Goal: Complete application form

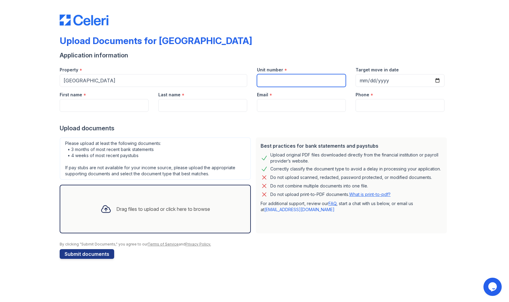
click at [280, 79] on input "Unit number" at bounding box center [301, 80] width 89 height 13
drag, startPoint x: 284, startPoint y: 80, endPoint x: 278, endPoint y: 84, distance: 7.1
click at [278, 84] on input "Unit number" at bounding box center [301, 80] width 89 height 13
type input "4008"
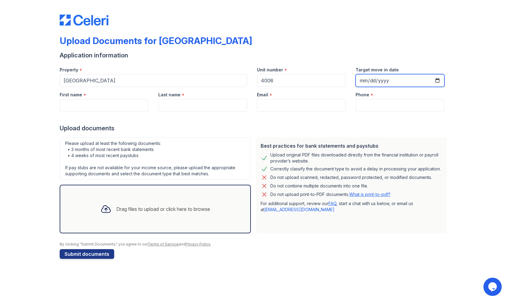
click at [362, 78] on input "Target move in date" at bounding box center [399, 80] width 89 height 13
type input "[DATE]"
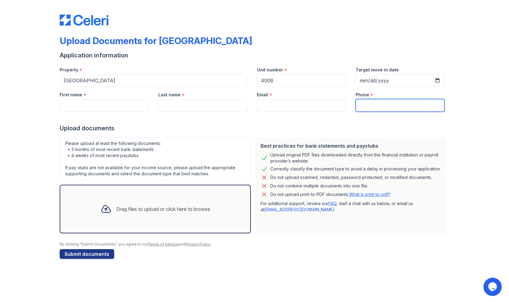
click at [367, 99] on input "Phone" at bounding box center [399, 105] width 89 height 13
type input "3125236236"
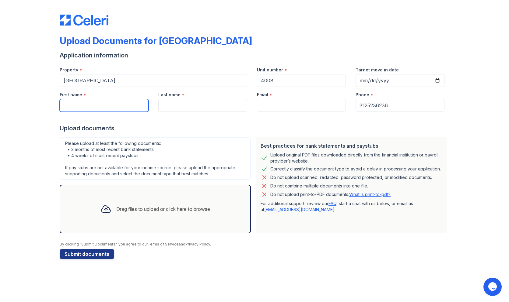
type input "XINBEI"
type input "JU"
type input "[EMAIL_ADDRESS][DOMAIN_NAME]"
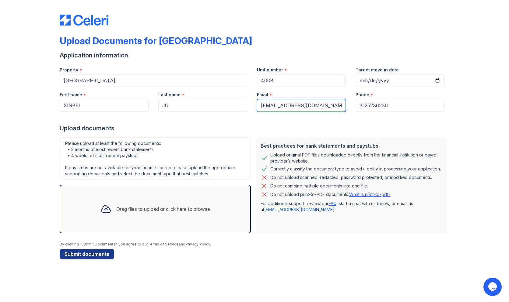
drag, startPoint x: 323, startPoint y: 105, endPoint x: 245, endPoint y: 105, distance: 78.2
click at [245, 105] on div "First name * [GEOGRAPHIC_DATA] Last name * JU Email * [EMAIL_ADDRESS][DOMAIN_NA…" at bounding box center [252, 99] width 394 height 25
click at [329, 105] on input "xin" at bounding box center [301, 105] width 89 height 13
click at [245, 120] on div at bounding box center [254, 118] width 389 height 12
click at [281, 105] on input "xin" at bounding box center [301, 105] width 89 height 13
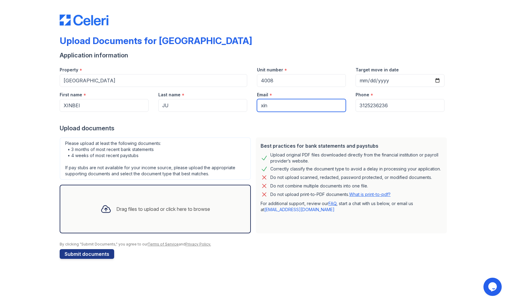
type input "[EMAIL_ADDRESS][DOMAIN_NAME]"
drag, startPoint x: 148, startPoint y: 205, endPoint x: 162, endPoint y: 217, distance: 18.7
click at [162, 217] on div "Drag files to upload or click here to browse" at bounding box center [155, 209] width 119 height 21
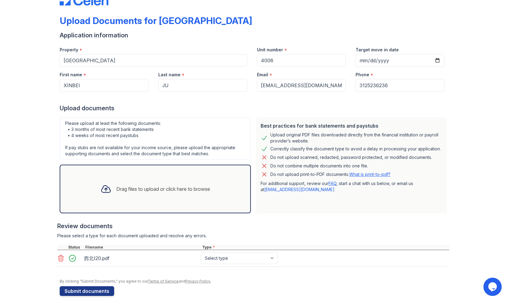
scroll to position [25, 0]
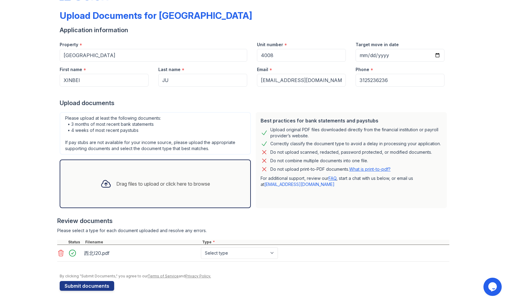
click at [58, 253] on icon at bounding box center [60, 253] width 5 height 6
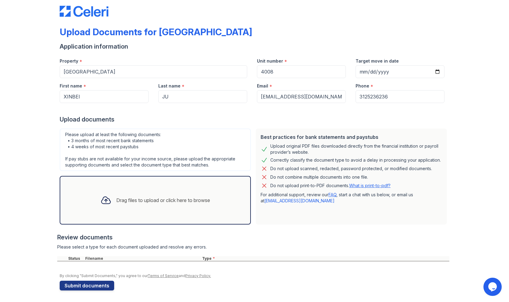
click at [133, 204] on div "Drag files to upload or click here to browse" at bounding box center [155, 200] width 119 height 21
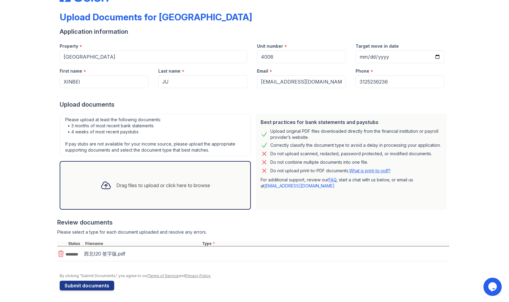
scroll to position [25, 0]
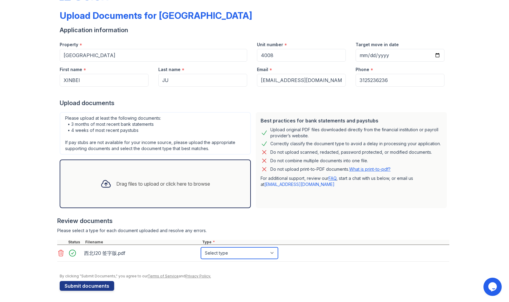
click at [216, 252] on select "Select type Paystub Bank Statement Offer Letter Tax Documents Benefit Award Let…" at bounding box center [239, 254] width 77 height 12
select select "other"
click at [201, 248] on select "Select type Paystub Bank Statement Offer Letter Tax Documents Benefit Award Let…" at bounding box center [239, 254] width 77 height 12
click at [83, 286] on button "Submit documents" at bounding box center [87, 286] width 54 height 10
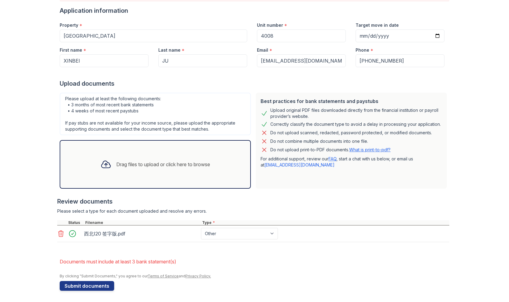
scroll to position [56, 0]
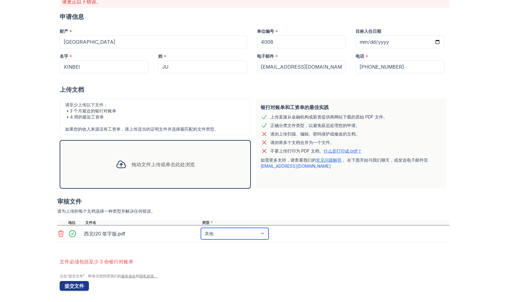
click at [223, 233] on select "工资单 银行对账单 录取通知书 税务文件 福利奖励信 投资账户结单 其他" at bounding box center [235, 234] width 68 height 12
click at [201, 228] on select "工资单 银行对账单 录取通知书 税务文件 福利奖励信 投资账户结单 其他" at bounding box center [235, 234] width 68 height 12
click at [464, 28] on div "Upload Documents for [GEOGRAPHIC_DATA] 请更正以下错误。 申请信息 财产 * [GEOGRAPHIC_DATA] 单位编…" at bounding box center [254, 123] width 489 height 359
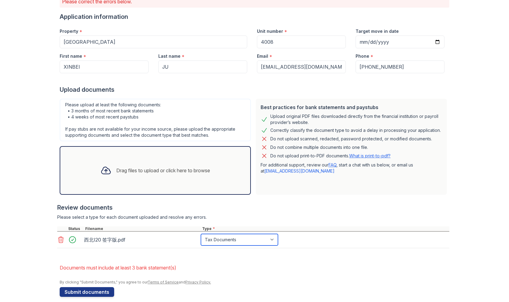
click at [242, 241] on select "Paystub Bank Statement Offer Letter Tax Documents Benefit Award Letter Investme…" at bounding box center [239, 240] width 77 height 12
select select "benefit_award_letter"
click at [201, 234] on select "Paystub Bank Statement Offer Letter Tax Documents Benefit Award Letter Investme…" at bounding box center [239, 240] width 77 height 12
click at [95, 291] on button "Submit documents" at bounding box center [87, 292] width 54 height 10
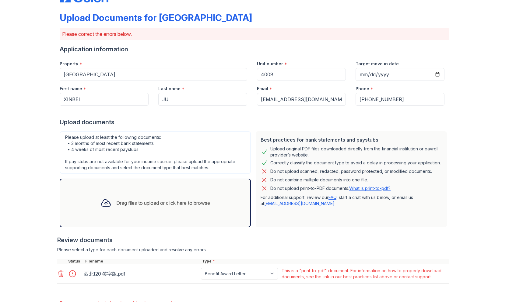
scroll to position [65, 0]
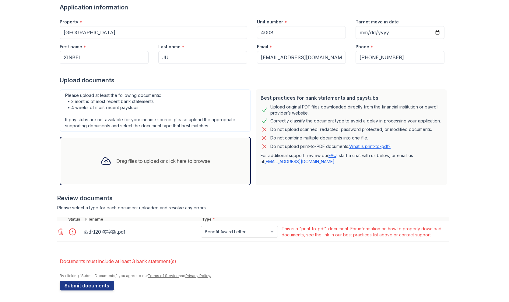
click at [59, 231] on icon at bounding box center [60, 231] width 7 height 7
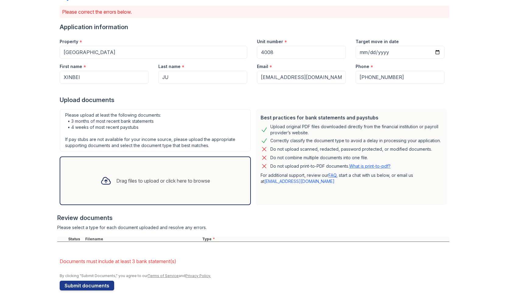
click at [130, 173] on div "Drag files to upload or click here to browse" at bounding box center [155, 181] width 119 height 21
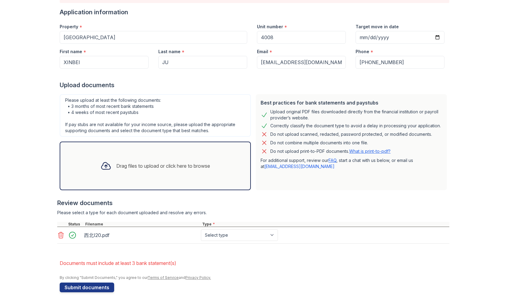
scroll to position [62, 0]
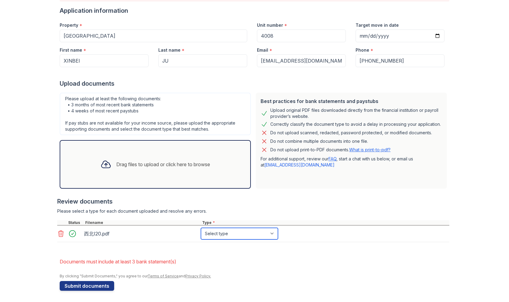
click at [238, 234] on select "Select type Paystub Bank Statement Offer Letter Tax Documents Benefit Award Let…" at bounding box center [239, 234] width 77 height 12
select select "benefit_award_letter"
click at [201, 228] on select "Select type Paystub Bank Statement Offer Letter Tax Documents Benefit Award Let…" at bounding box center [239, 234] width 77 height 12
click at [98, 286] on button "Submit documents" at bounding box center [87, 286] width 54 height 10
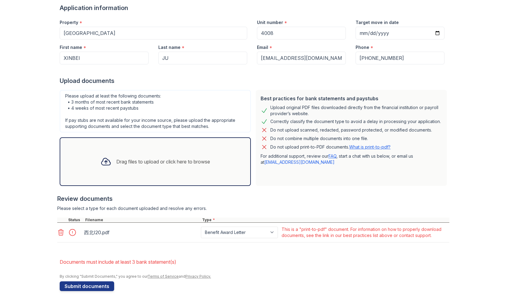
scroll to position [65, 0]
click at [57, 232] on icon at bounding box center [60, 231] width 7 height 7
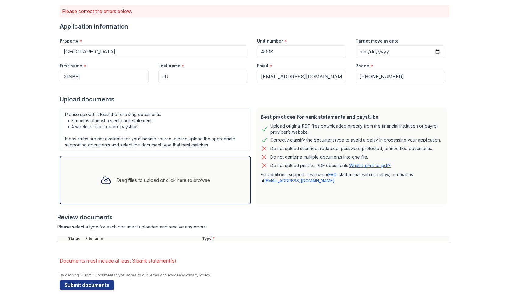
scroll to position [45, 0]
click at [105, 194] on div "Drag files to upload or click here to browse" at bounding box center [155, 181] width 191 height 49
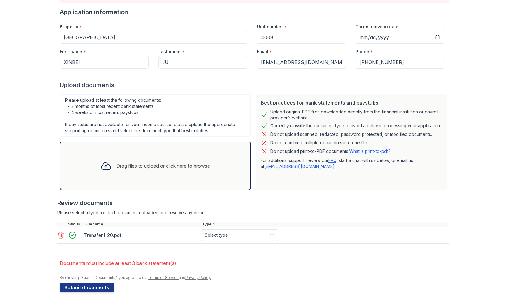
scroll to position [62, 0]
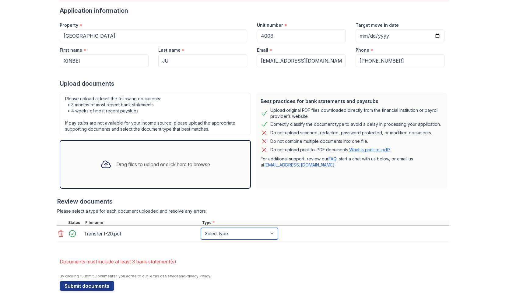
click at [214, 237] on select "Select type Paystub Bank Statement Offer Letter Tax Documents Benefit Award Let…" at bounding box center [239, 234] width 77 height 12
select select "benefit_award_letter"
click at [201, 228] on select "Select type Paystub Bank Statement Offer Letter Tax Documents Benefit Award Let…" at bounding box center [239, 234] width 77 height 12
click at [101, 282] on button "Submit documents" at bounding box center [87, 286] width 54 height 10
click at [94, 282] on button "Submit documents" at bounding box center [87, 286] width 54 height 10
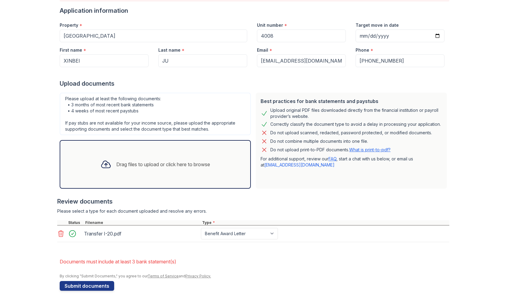
click at [138, 171] on div "Drag files to upload or click here to browse" at bounding box center [155, 164] width 119 height 21
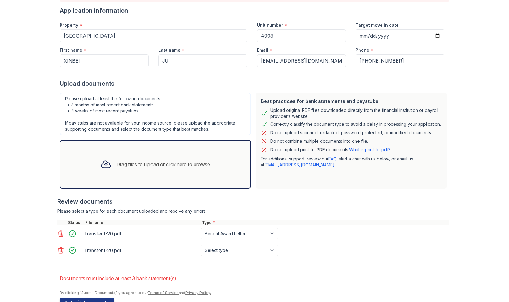
click at [138, 165] on div "Drag files to upload or click here to browse" at bounding box center [163, 164] width 94 height 7
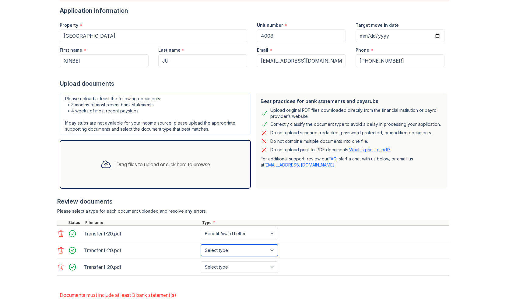
click at [240, 248] on select "Select type Paystub Bank Statement Offer Letter Tax Documents Benefit Award Let…" at bounding box center [239, 251] width 77 height 12
select select "benefit_award_letter"
click at [201, 245] on select "Select type Paystub Bank Statement Offer Letter Tax Documents Benefit Award Let…" at bounding box center [239, 251] width 77 height 12
click at [226, 262] on select "Select type Paystub Bank Statement Offer Letter Tax Documents Benefit Award Let…" at bounding box center [239, 268] width 77 height 12
select select "benefit_award_letter"
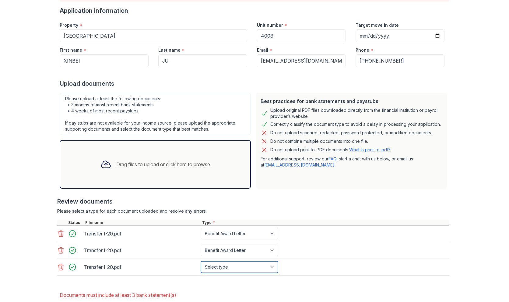
click at [201, 262] on select "Select type Paystub Bank Statement Offer Letter Tax Documents Benefit Award Let…" at bounding box center [239, 268] width 77 height 12
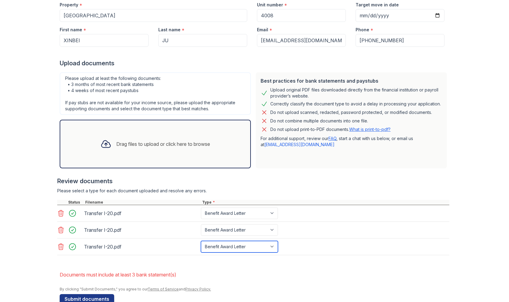
scroll to position [95, 0]
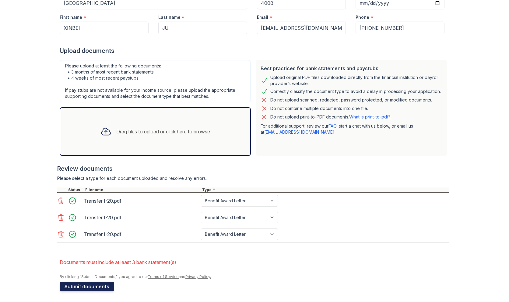
click at [87, 284] on button "Submit documents" at bounding box center [87, 287] width 54 height 10
click at [205, 232] on select "Paystub Bank Statement Offer Letter Tax Documents Benefit Award Letter Investme…" at bounding box center [239, 235] width 77 height 12
select select "bank_statement"
click at [201, 229] on select "Paystub Bank Statement Offer Letter Tax Documents Benefit Award Letter Investme…" at bounding box center [239, 235] width 77 height 12
click at [225, 221] on select "Paystub Bank Statement Offer Letter Tax Documents Benefit Award Letter Investme…" at bounding box center [239, 218] width 77 height 12
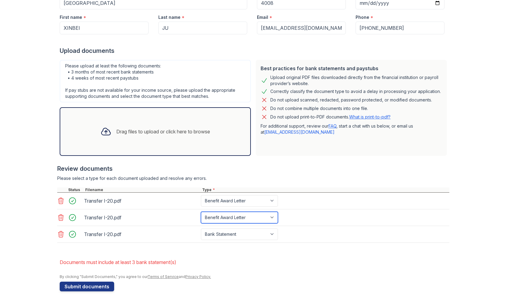
select select "bank_statement"
click at [201, 212] on select "Paystub Bank Statement Offer Letter Tax Documents Benefit Award Letter Investme…" at bounding box center [239, 218] width 77 height 12
click at [141, 146] on div "Drag files to upload or click here to browse" at bounding box center [155, 131] width 191 height 49
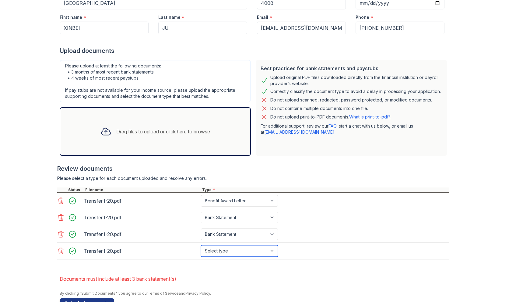
click at [218, 249] on select "Select type Paystub Bank Statement Offer Letter Tax Documents Benefit Award Let…" at bounding box center [239, 251] width 77 height 12
select select "bank_statement"
click at [201, 245] on select "Select type Paystub Bank Statement Offer Letter Tax Documents Benefit Award Let…" at bounding box center [239, 251] width 77 height 12
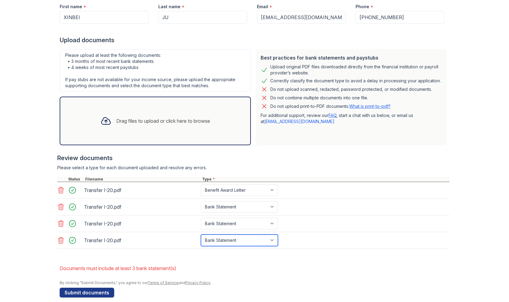
scroll to position [111, 0]
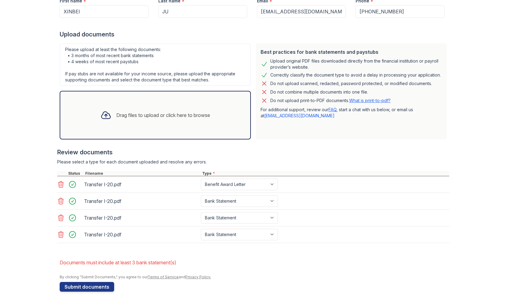
click at [99, 186] on div "Transfer I-20.pdf" at bounding box center [141, 185] width 114 height 10
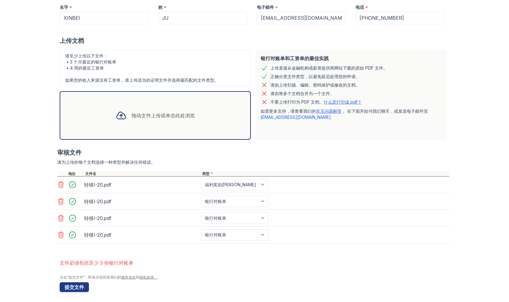
scroll to position [105, 0]
click at [78, 282] on button "提交文件" at bounding box center [74, 287] width 29 height 10
